Goal: Information Seeking & Learning: Learn about a topic

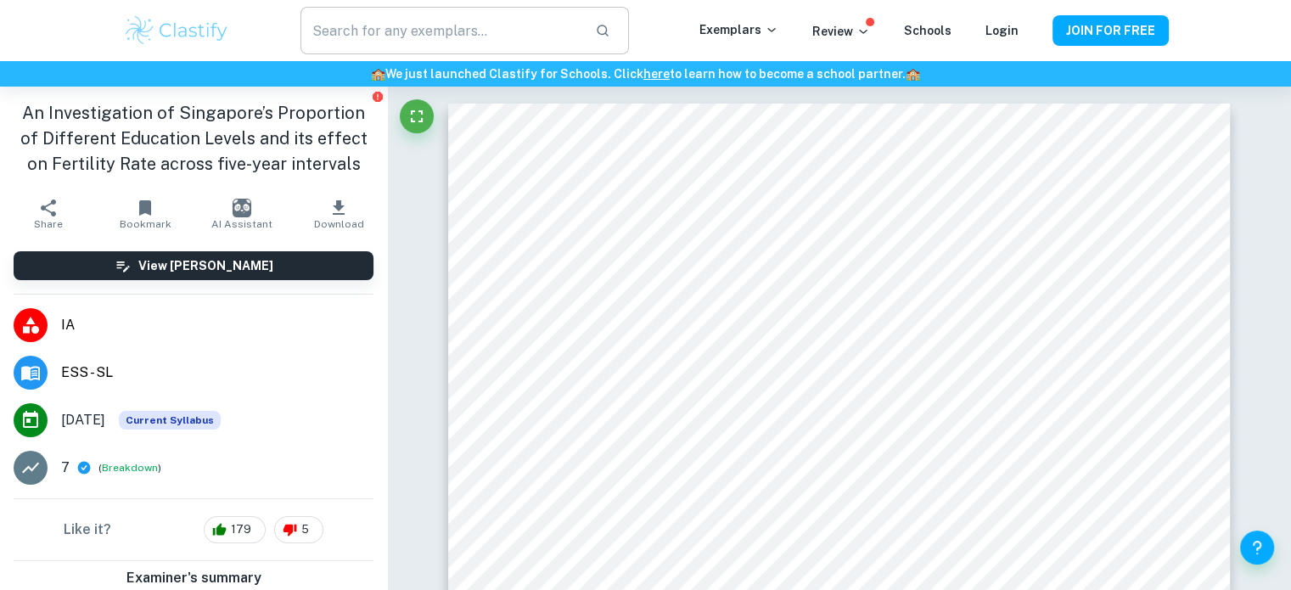
click at [451, 31] on input "text" at bounding box center [440, 31] width 280 height 48
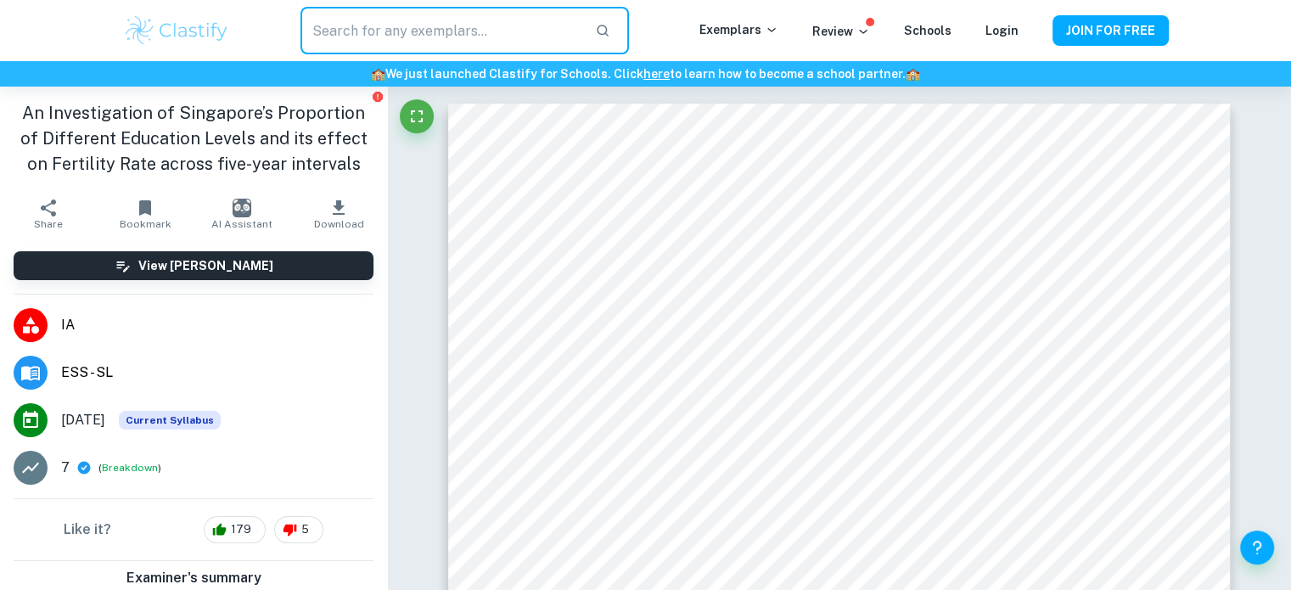
paste input "How does proximity to urban infrastructure affect soil pH and wheat growth in p…"
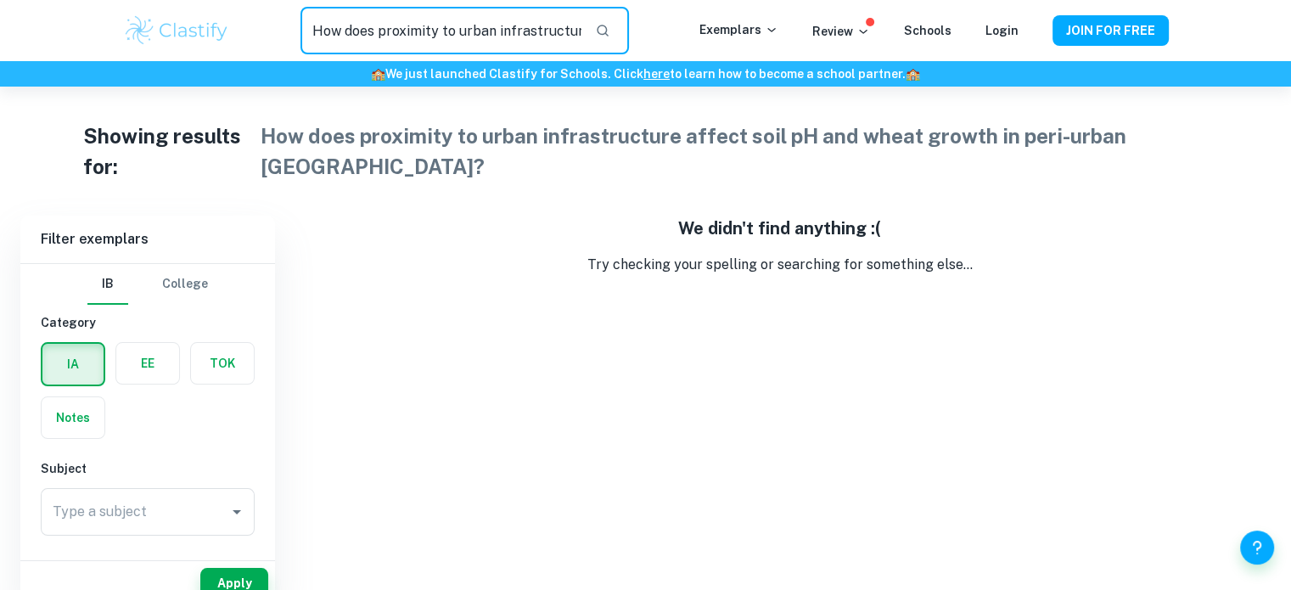
click at [451, 31] on input "How does proximity to urban infrastructure affect soil pH and wheat growth in p…" at bounding box center [440, 31] width 280 height 48
drag, startPoint x: 576, startPoint y: 26, endPoint x: 225, endPoint y: 27, distance: 351.3
click at [225, 27] on div "How does proximity to urban infrastructure affect soil pH and wheat growth in p…" at bounding box center [646, 31] width 1086 height 48
type input "e affect soil pH and wheat growth in peri-urban Lahore?"
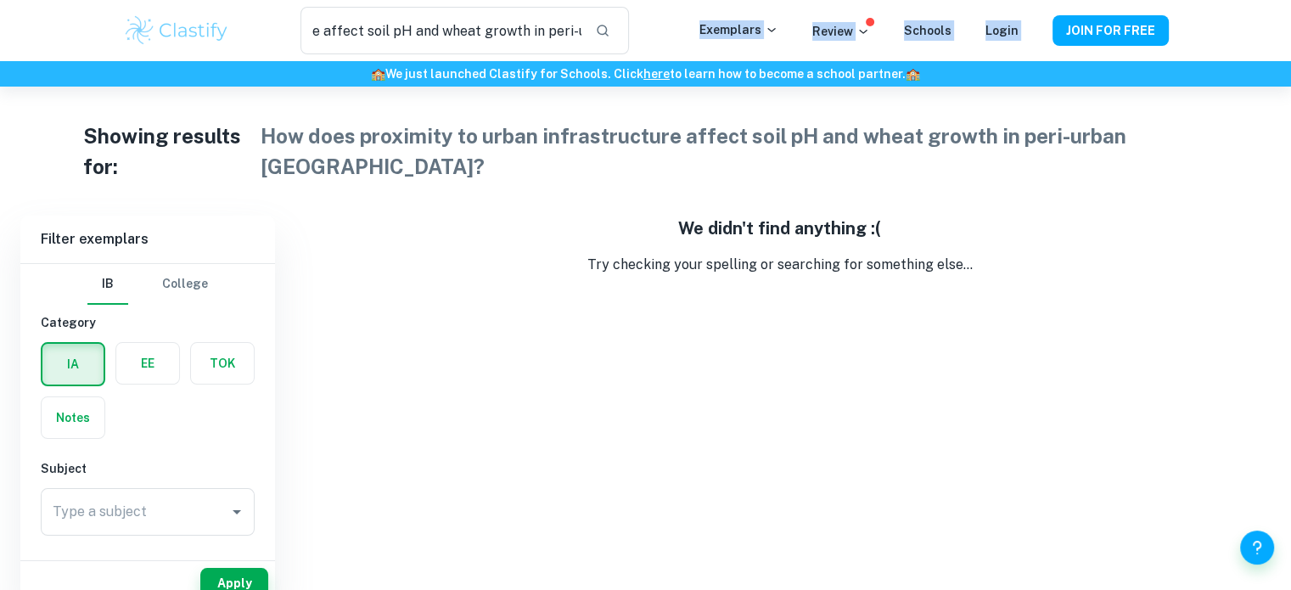
drag, startPoint x: 486, startPoint y: 42, endPoint x: 198, endPoint y: 70, distance: 289.8
click at [198, 70] on header "e affect soil pH and wheat growth in peri-urban Lahore? ​ Exemplars Review Scho…" at bounding box center [645, 43] width 1291 height 87
click at [298, 50] on div "e affect soil pH and wheat growth in peri-urban Lahore? ​" at bounding box center [464, 31] width 468 height 48
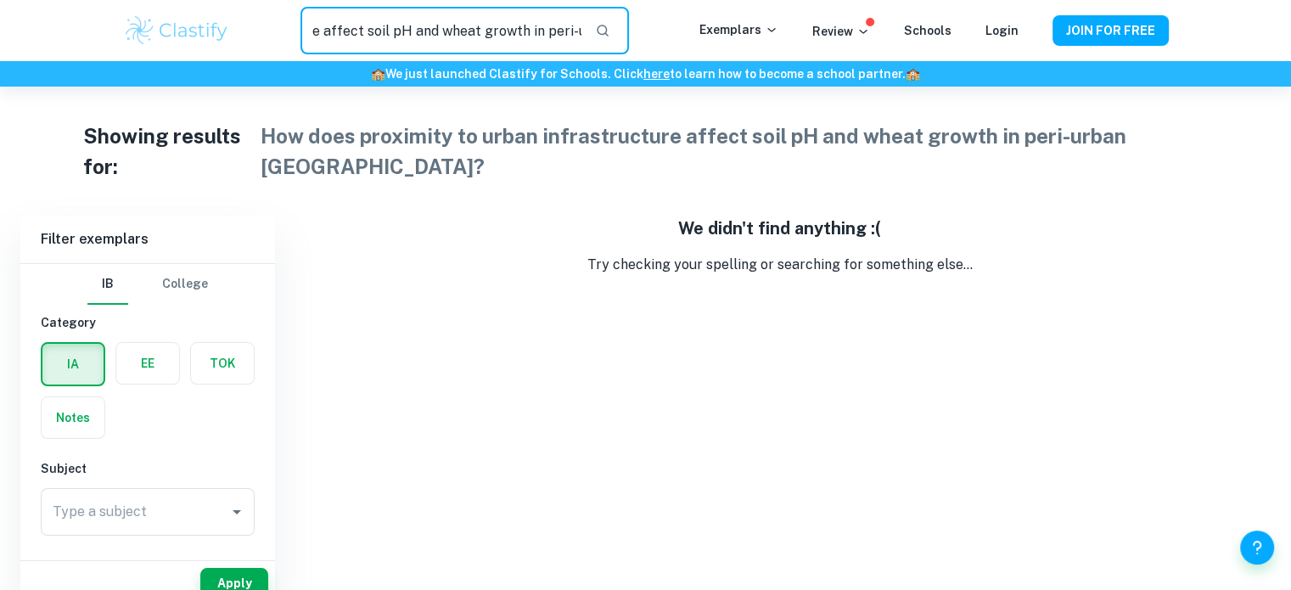
drag, startPoint x: 312, startPoint y: 40, endPoint x: 642, endPoint y: 39, distance: 329.2
click at [642, 39] on div "e affect soil pH and wheat growth in peri-urban Lahore? ​" at bounding box center [464, 31] width 468 height 48
type input "t"
type input "m"
type input "ESS"
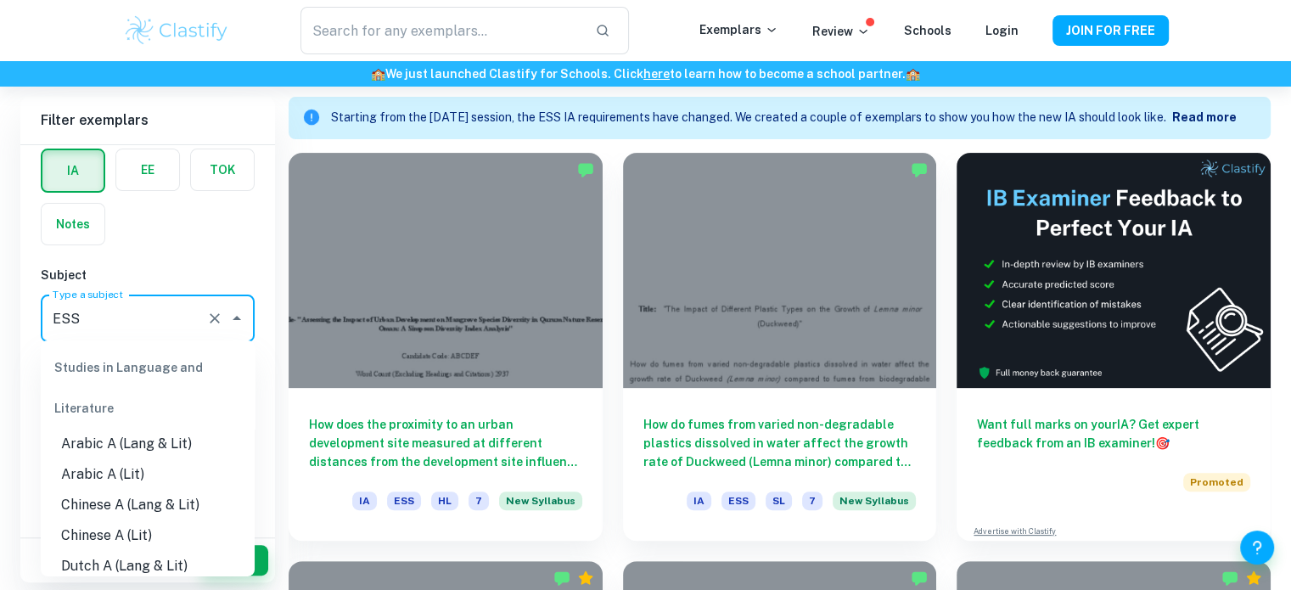
scroll to position [2592, 0]
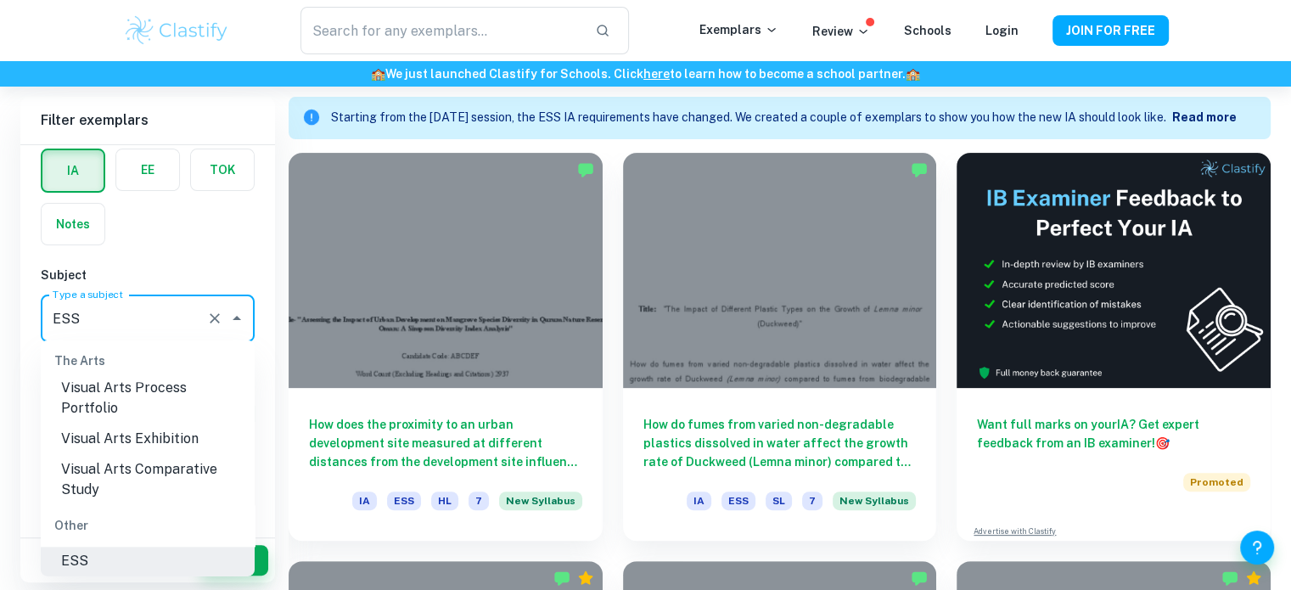
click at [197, 317] on input "ESS" at bounding box center [123, 318] width 151 height 32
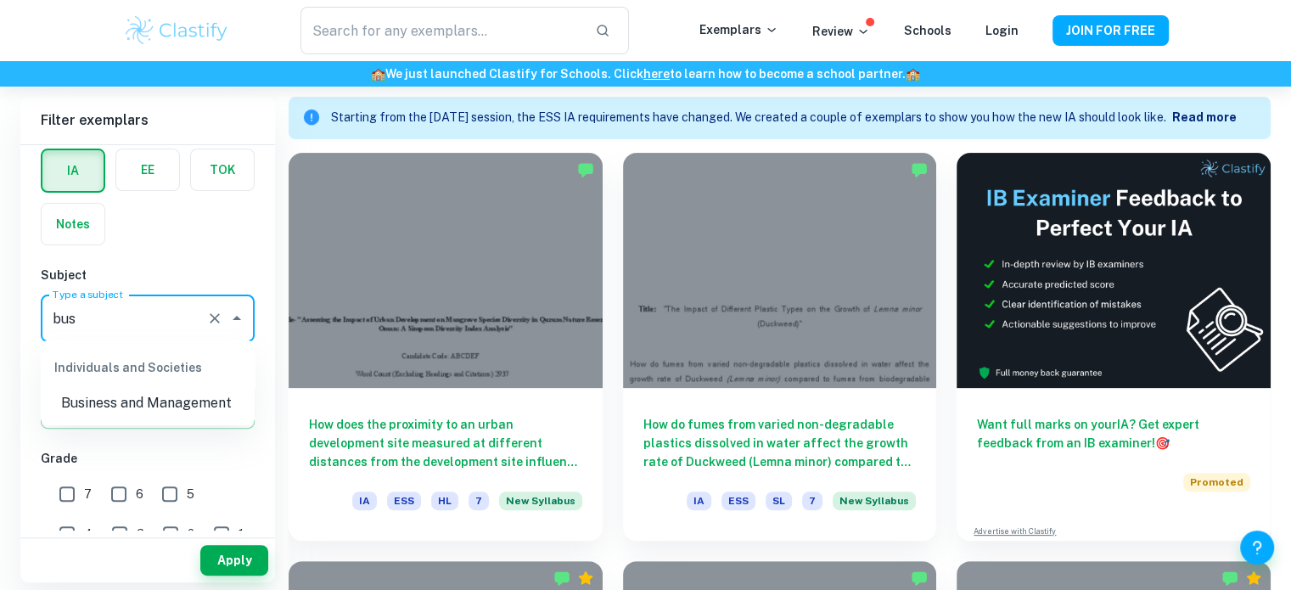
click at [193, 392] on li "Business and Management" at bounding box center [148, 403] width 214 height 31
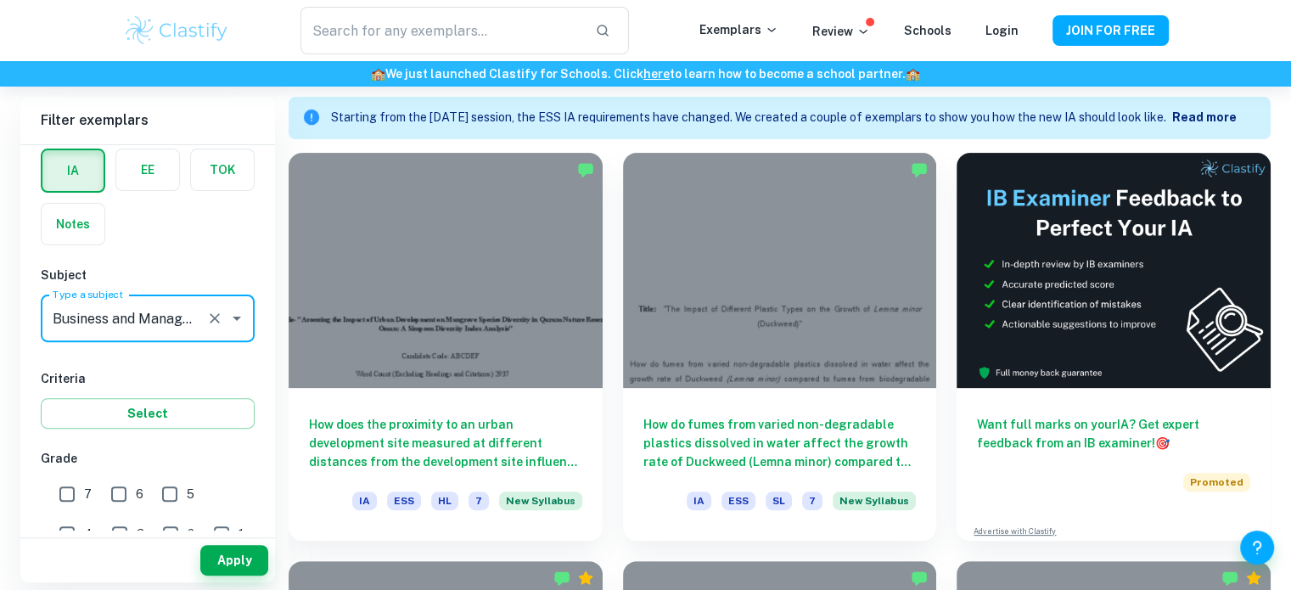
type input "Business and Management"
click at [64, 485] on input "7" at bounding box center [67, 494] width 34 height 34
checkbox input "true"
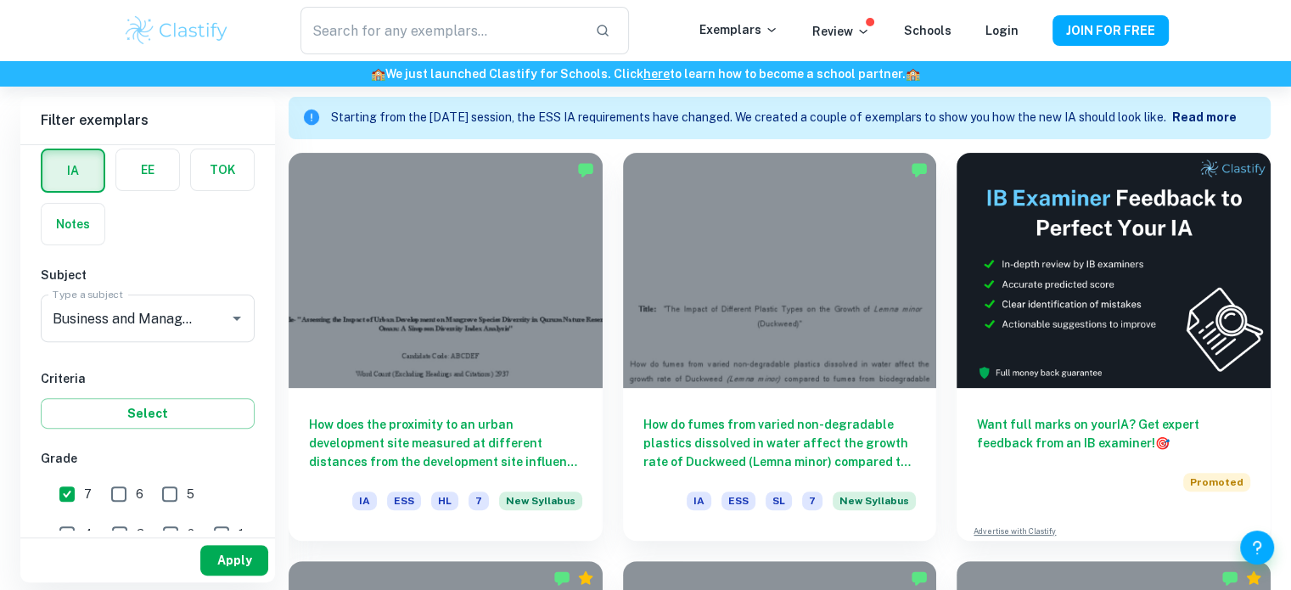
click at [214, 573] on button "Apply" at bounding box center [234, 560] width 68 height 31
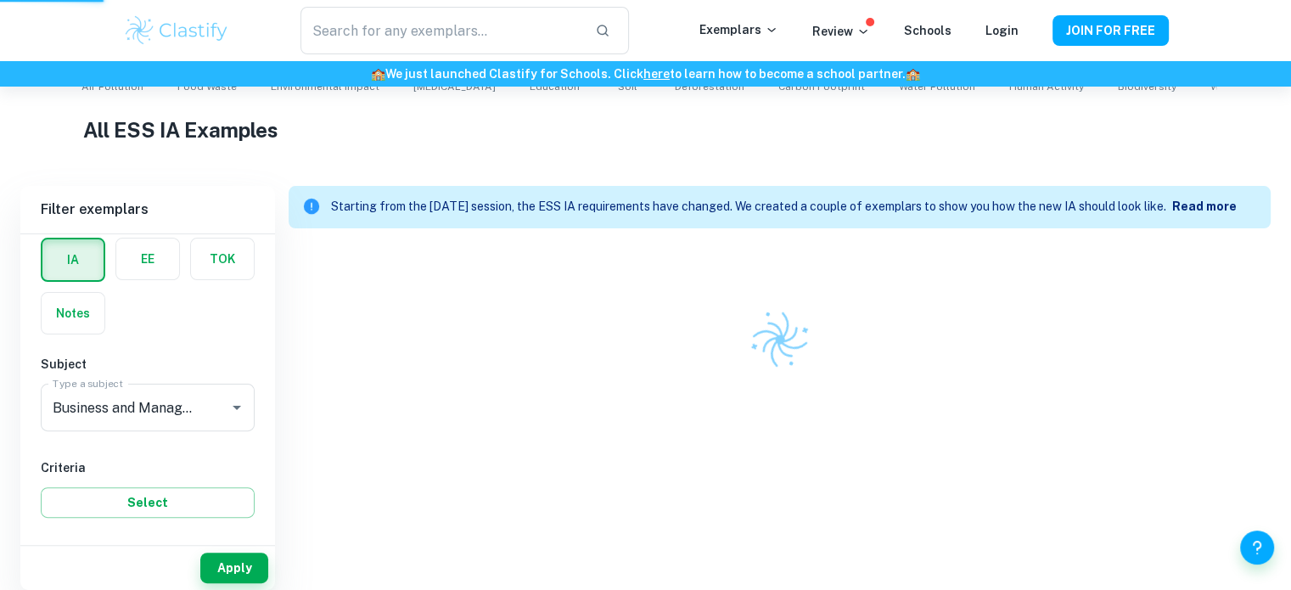
scroll to position [337, 0]
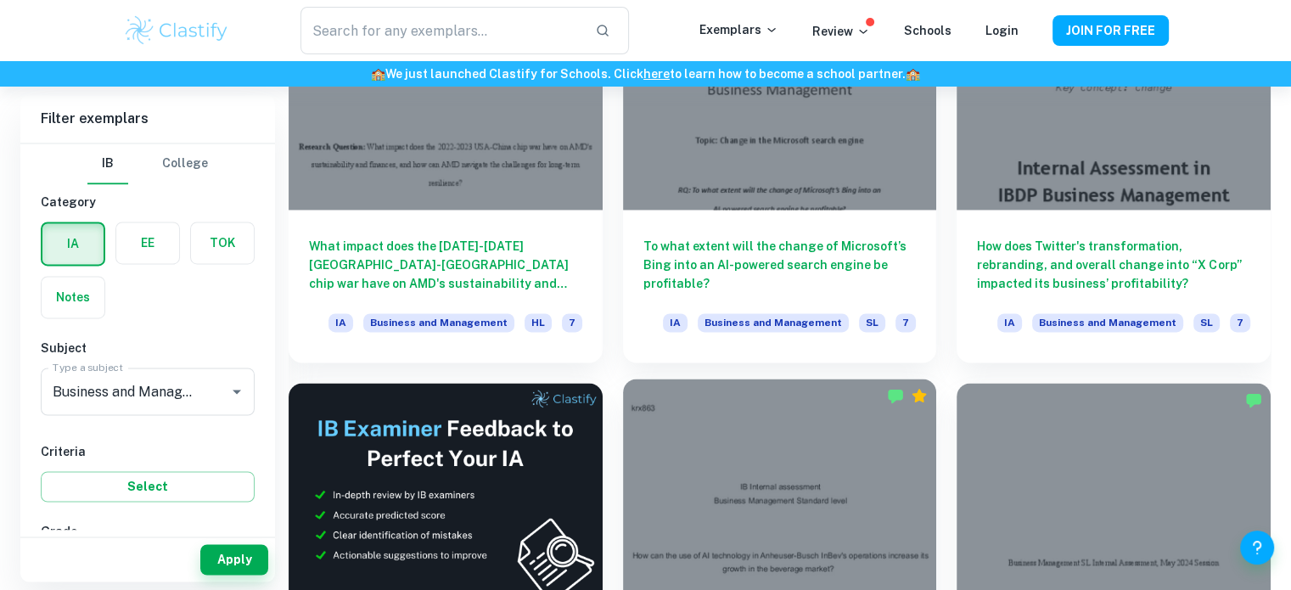
scroll to position [2636, 0]
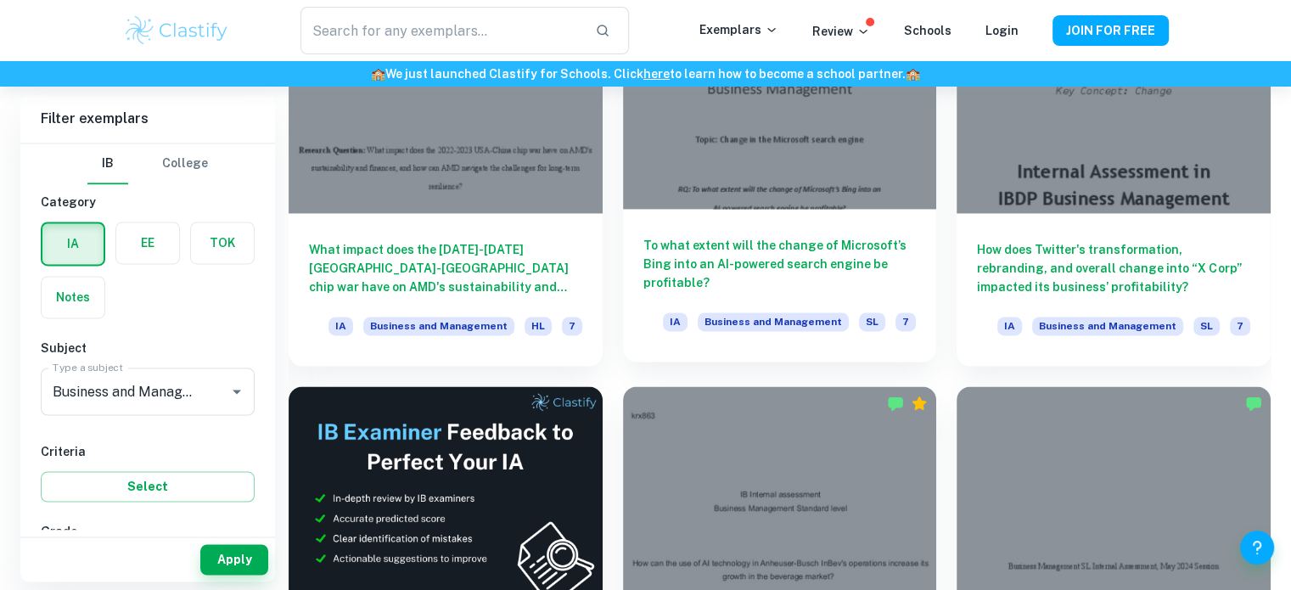
click at [751, 267] on h6 "To what extent will the change of Microsoft’s Bing into an AI-powered search en…" at bounding box center [779, 264] width 273 height 56
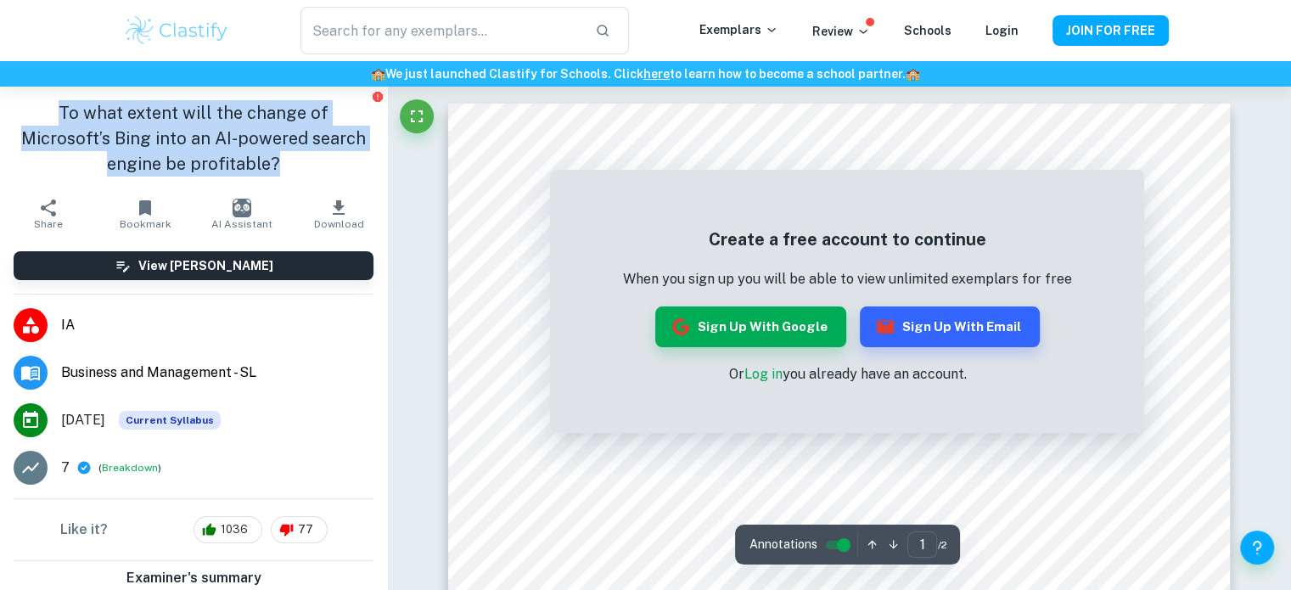
drag, startPoint x: 244, startPoint y: 149, endPoint x: 45, endPoint y: 88, distance: 208.3
click at [45, 88] on div "To what extent will the change of Microsoft’s Bing into an AI-powered search en…" at bounding box center [193, 139] width 387 height 104
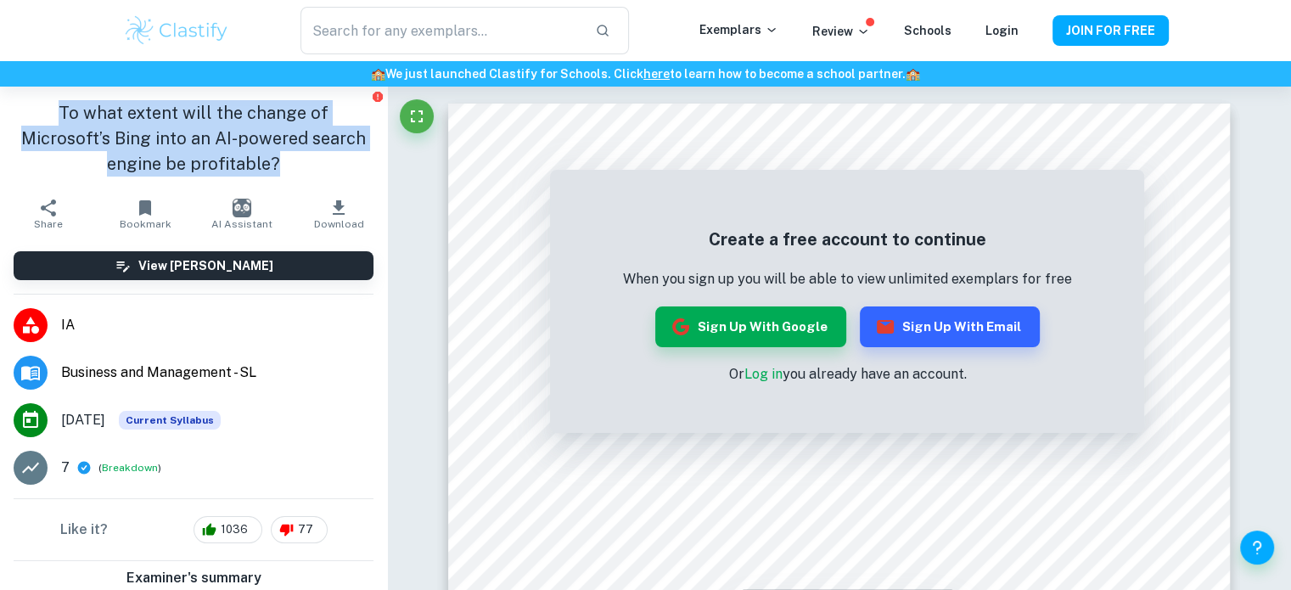
copy h1 "To what extent will the change of Microsoft’s Bing into an AI-powered search en…"
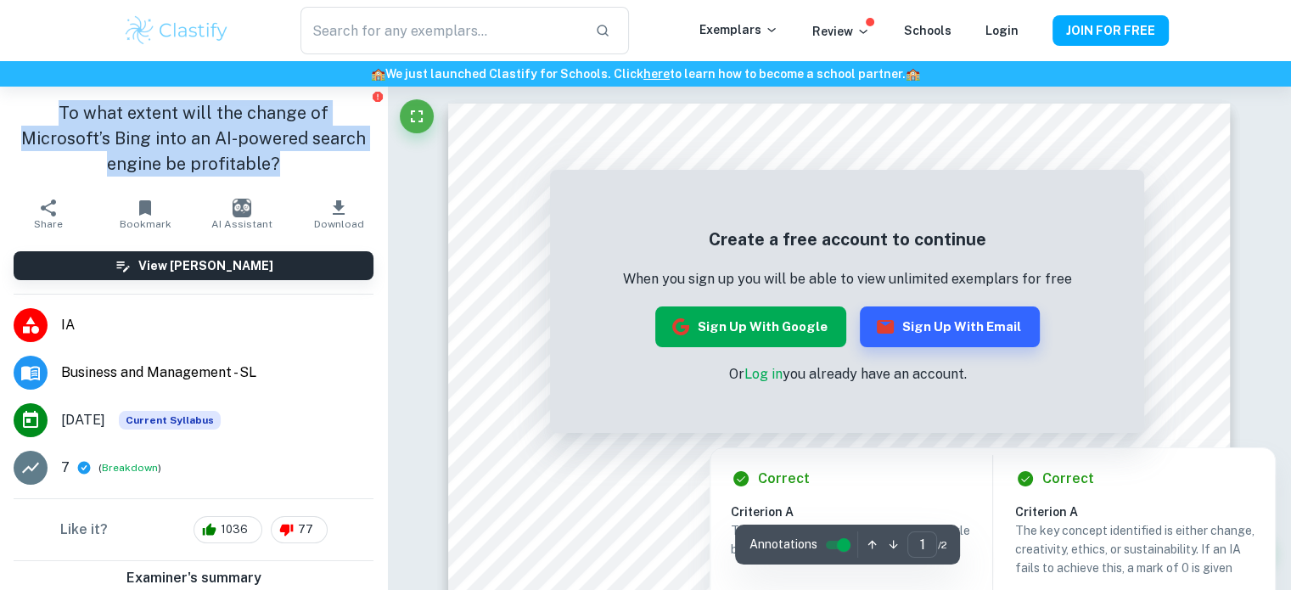
click at [794, 321] on button "Sign up with Google" at bounding box center [750, 326] width 191 height 41
